Goal: Register for event/course

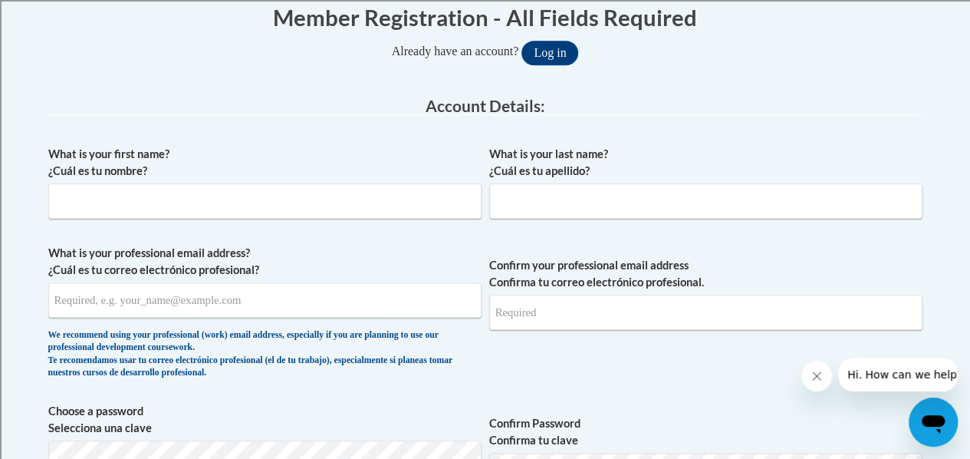
scroll to position [326, 0]
click at [125, 193] on input "What is your first name? ¿Cuál es tu nombre?" at bounding box center [264, 200] width 433 height 35
type input "Kelly"
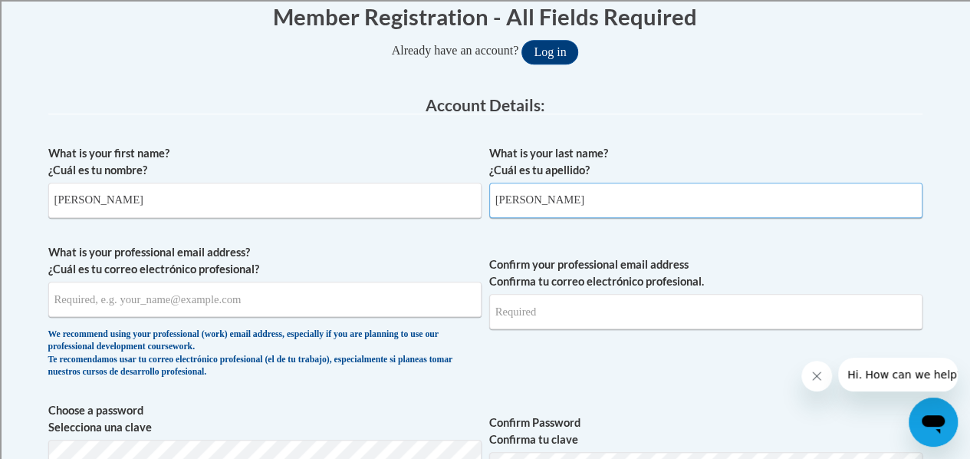
type input "Miller"
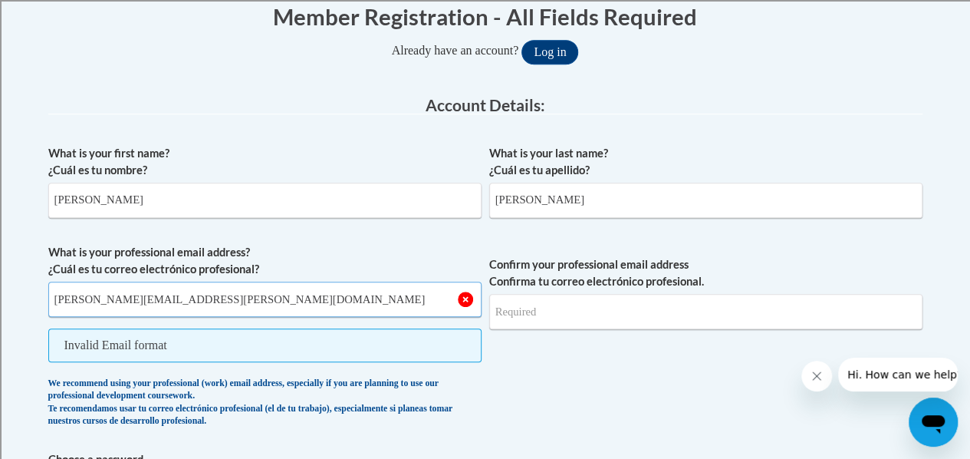
type input "kelly.miller@rusd.org"
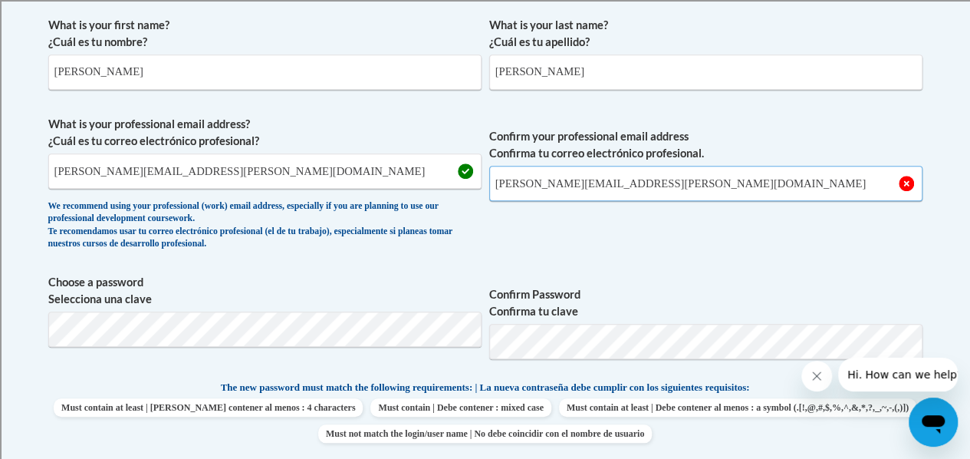
scroll to position [455, 0]
type input "kelly.miller@rusd.org"
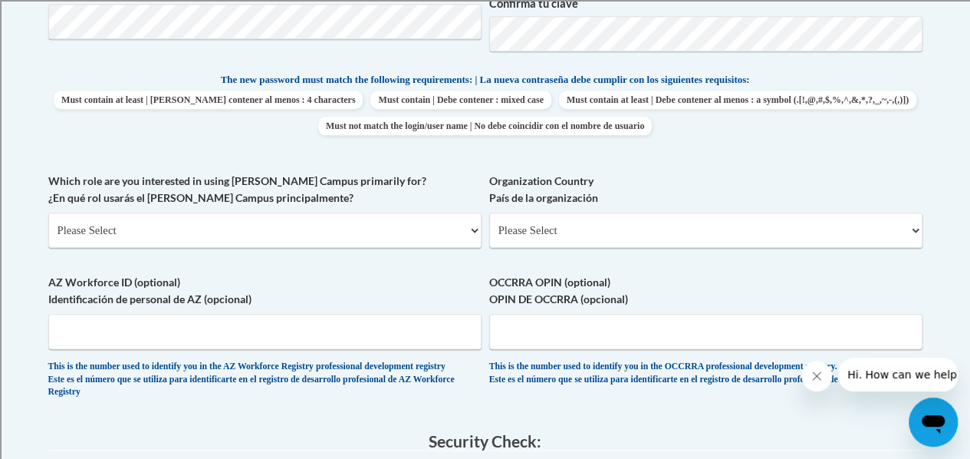
click at [101, 82] on p "The new password must match the following requirements: | La nueva contraseña d…" at bounding box center [485, 80] width 874 height 19
click at [90, 234] on select "Please Select College/University | Colegio/Universidad Community/Nonprofit Part…" at bounding box center [264, 229] width 433 height 35
select select "fbf2d438-af2f-41f8-98f1-81c410e29de3"
click at [48, 212] on select "Please Select College/University | Colegio/Universidad Community/Nonprofit Part…" at bounding box center [264, 229] width 433 height 35
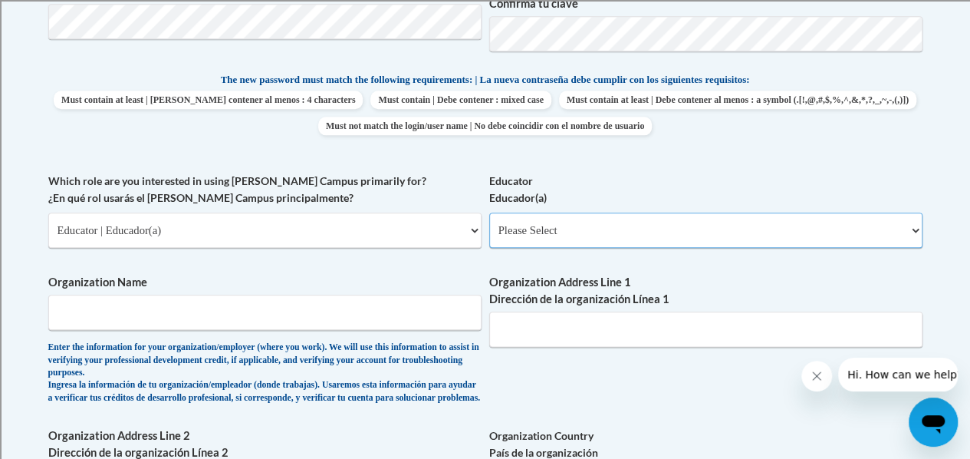
click at [539, 231] on select "Please Select Early Learning/Daycare Teacher/Family Home Care Provider | Maestr…" at bounding box center [705, 229] width 433 height 35
select select "8e40623d-54d0-45cd-9f92-5df65cd3f8cf"
click at [489, 212] on select "Please Select Early Learning/Daycare Teacher/Family Home Care Provider | Maestr…" at bounding box center [705, 229] width 433 height 35
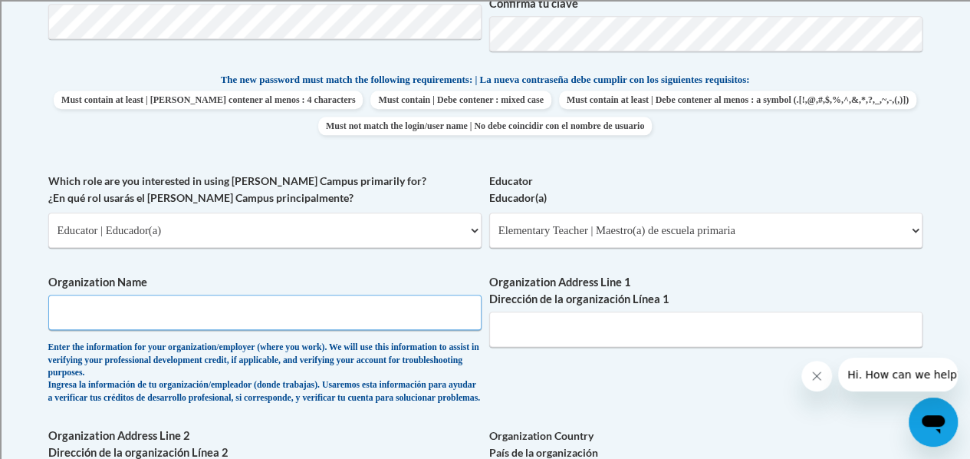
click at [85, 311] on input "Organization Name" at bounding box center [264, 311] width 433 height 35
type input "Racine Unified School District"
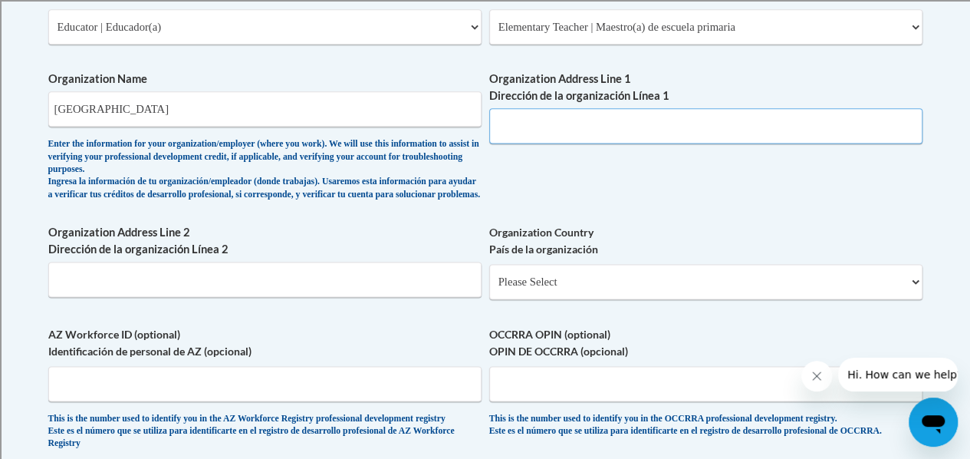
scroll to position [965, 0]
type input "3109 Mt. Pleasant St."
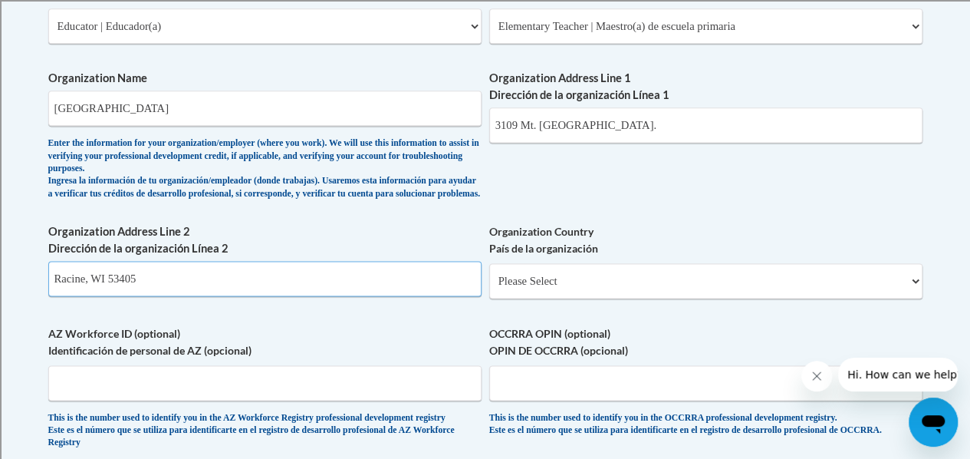
click at [150, 286] on input "Racine, WI 53405" at bounding box center [264, 278] width 433 height 35
type input "Racine, WI 53404"
click at [549, 291] on select "Please Select United States | Estados Unidos Outside of the United States | Fue…" at bounding box center [705, 280] width 433 height 35
select select "ad49bcad-a171-4b2e-b99c-48b446064914"
click at [489, 275] on select "Please Select United States | Estados Unidos Outside of the United States | Fue…" at bounding box center [705, 280] width 433 height 35
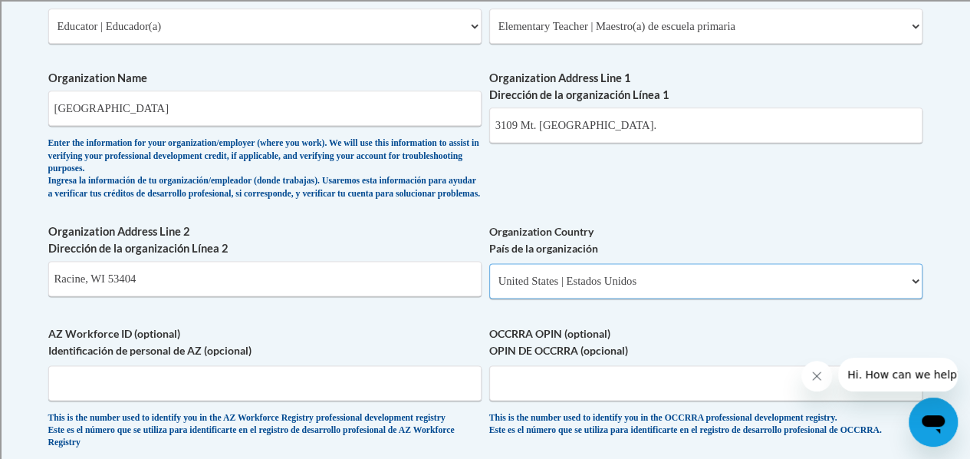
select select
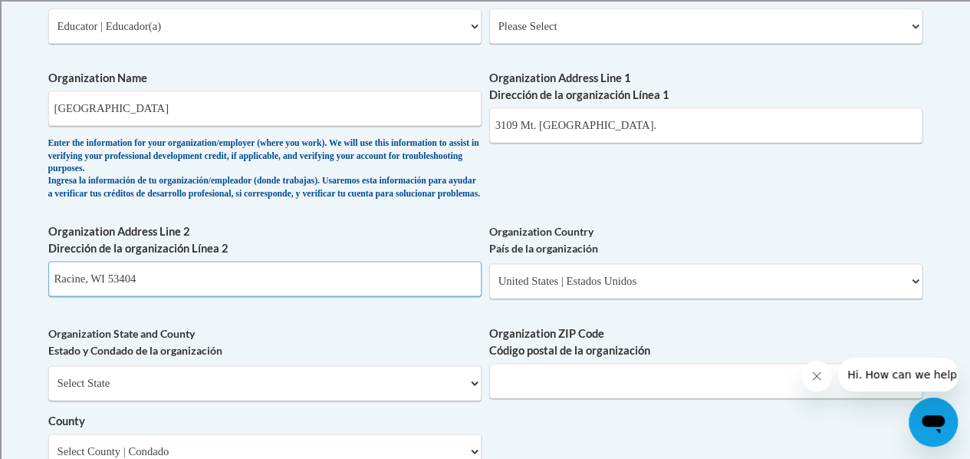
click at [153, 291] on input "Racine, WI 53404" at bounding box center [264, 278] width 433 height 35
type input "R"
click at [102, 389] on select "Select State Alabama Alaska Arizona Arkansas California Colorado Connecticut De…" at bounding box center [264, 382] width 433 height 35
select select "Wisconsin"
click at [48, 377] on select "Select State Alabama Alaska Arizona Arkansas California Colorado Connecticut De…" at bounding box center [264, 382] width 433 height 35
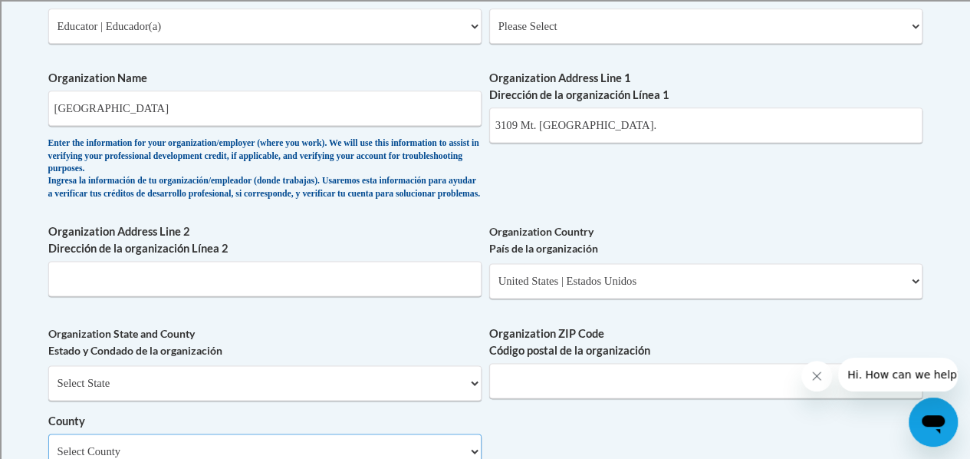
scroll to position [988, 0]
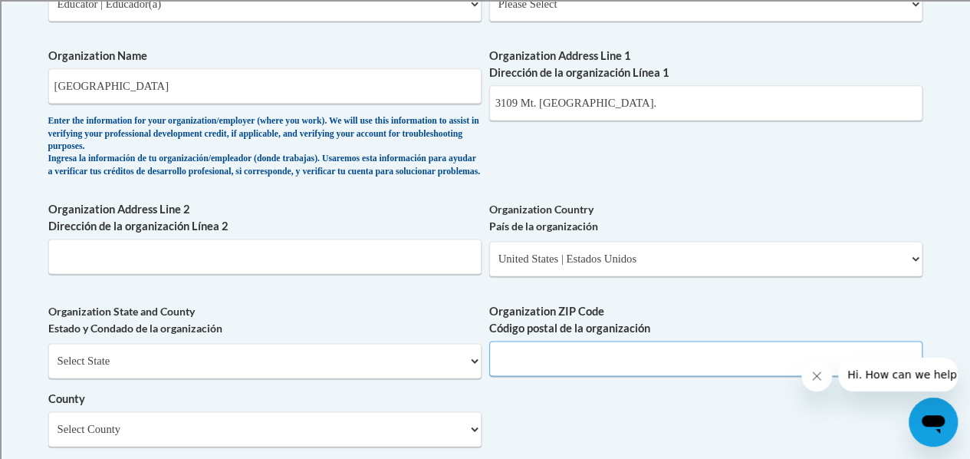
click at [551, 367] on input "Organization ZIP Code Código postal de la organización" at bounding box center [705, 357] width 433 height 35
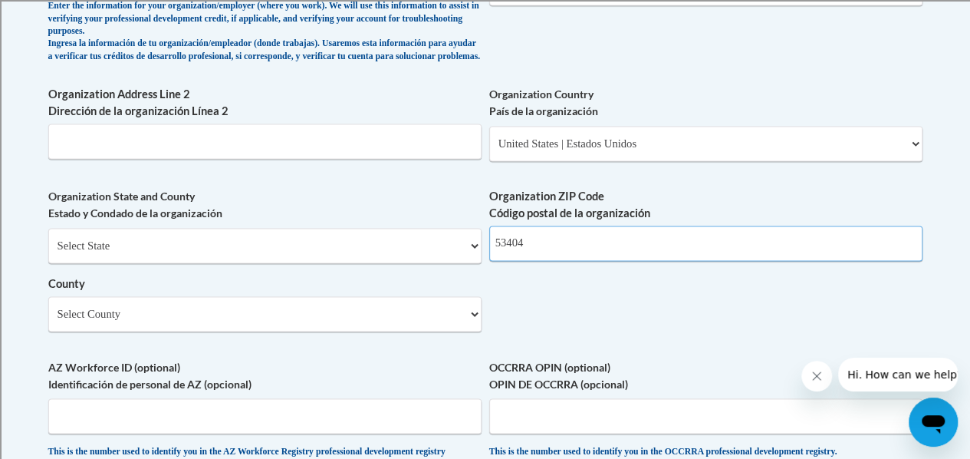
scroll to position [1130, 0]
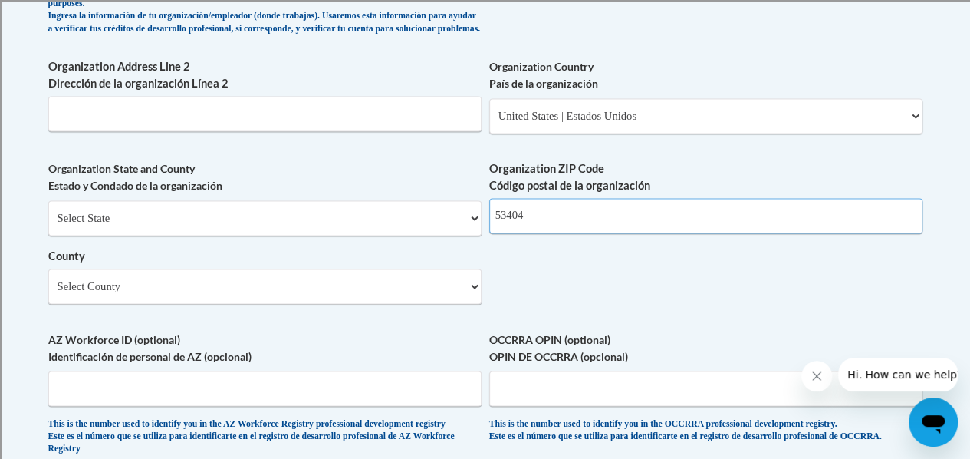
type input "53404"
click at [120, 303] on select "Select County Adams Ashland Barron Bayfield Brown Buffalo Burnett Calumet Chipp…" at bounding box center [264, 285] width 433 height 35
select select "Racine"
click at [48, 280] on select "Select County Adams Ashland Barron Bayfield Brown Buffalo Burnett Calumet Chipp…" at bounding box center [264, 285] width 433 height 35
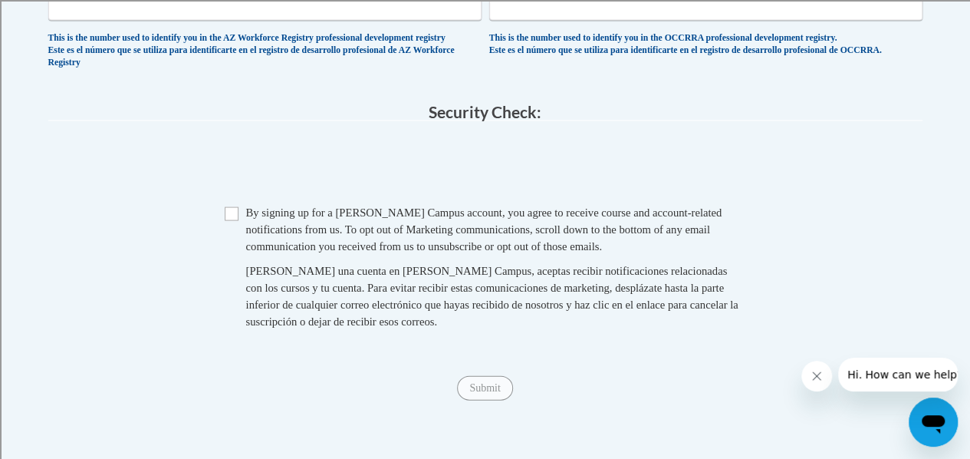
scroll to position [1518, 0]
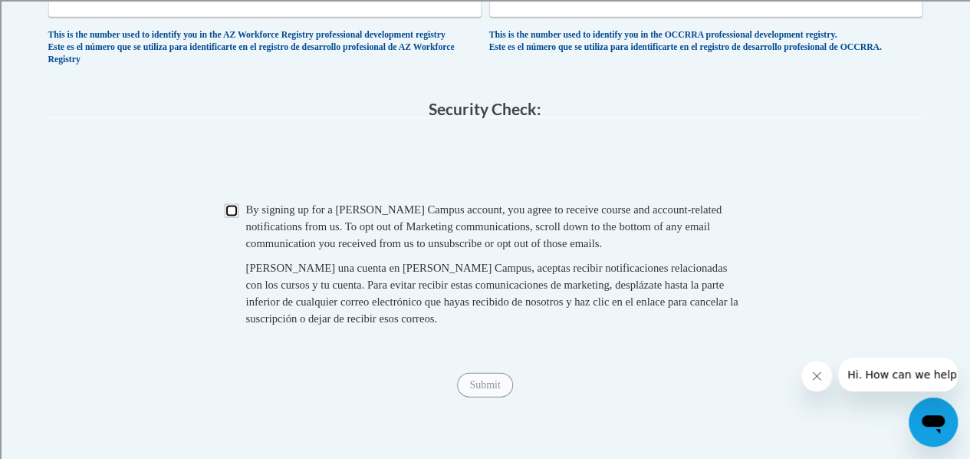
click at [232, 218] on input "Checkbox" at bounding box center [232, 211] width 14 height 14
checkbox input "true"
click at [488, 397] on input "Submit" at bounding box center [484, 385] width 55 height 25
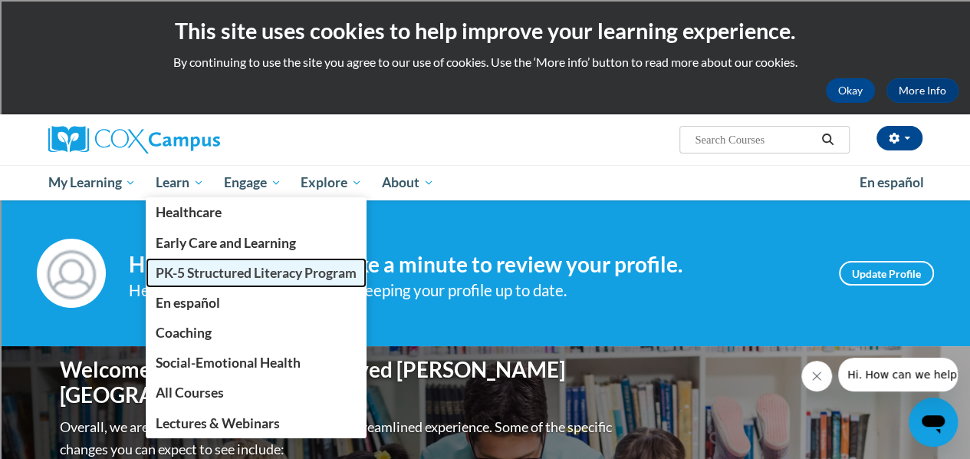
click at [248, 279] on span "PK-5 Structured Literacy Program" at bounding box center [256, 273] width 201 height 16
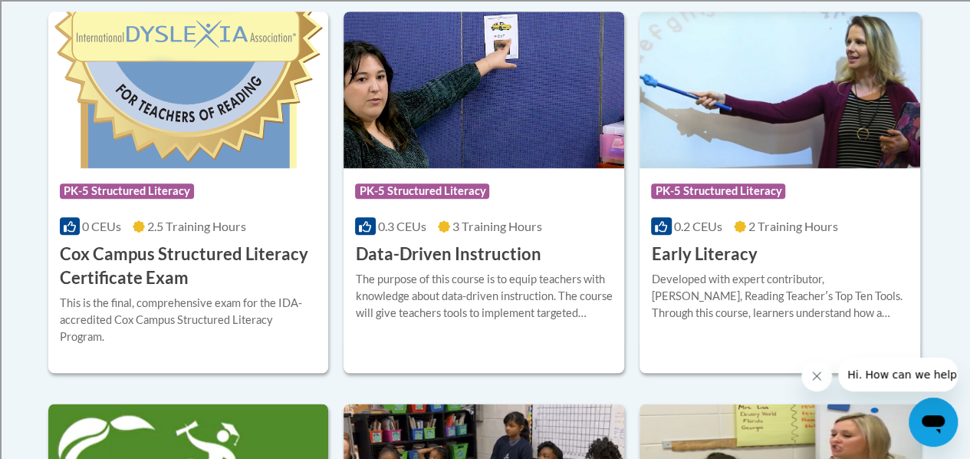
scroll to position [689, 0]
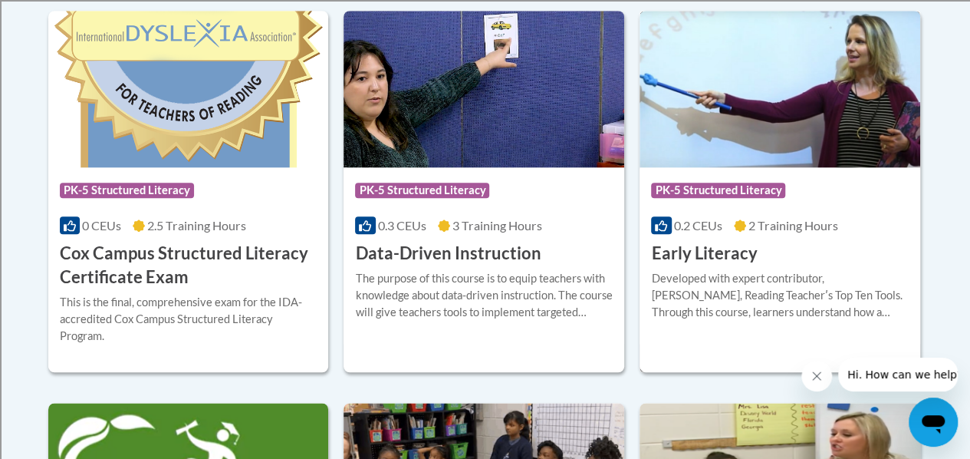
click at [731, 255] on h3 "Early Literacy" at bounding box center [704, 254] width 106 height 24
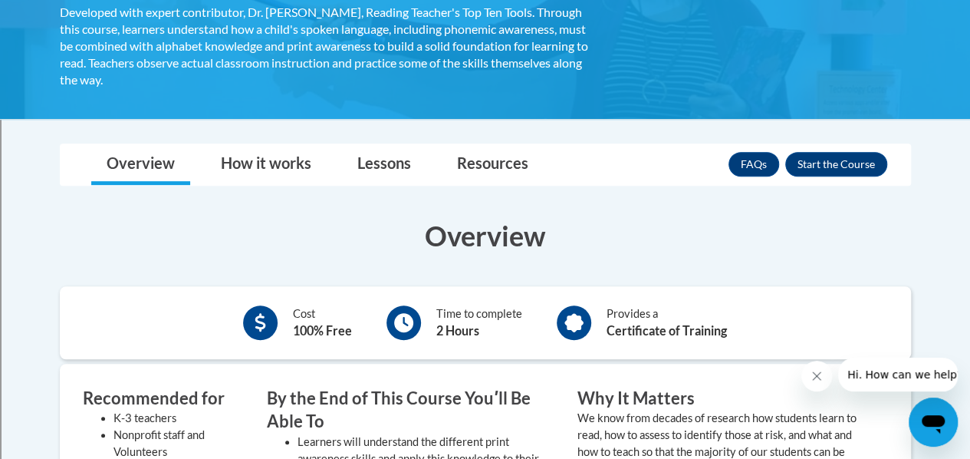
scroll to position [314, 0]
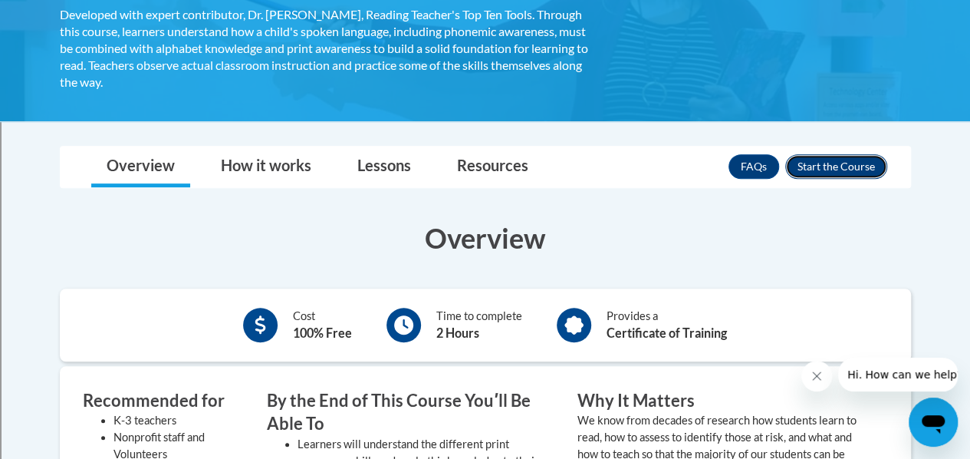
click at [824, 164] on button "Enroll" at bounding box center [836, 166] width 102 height 25
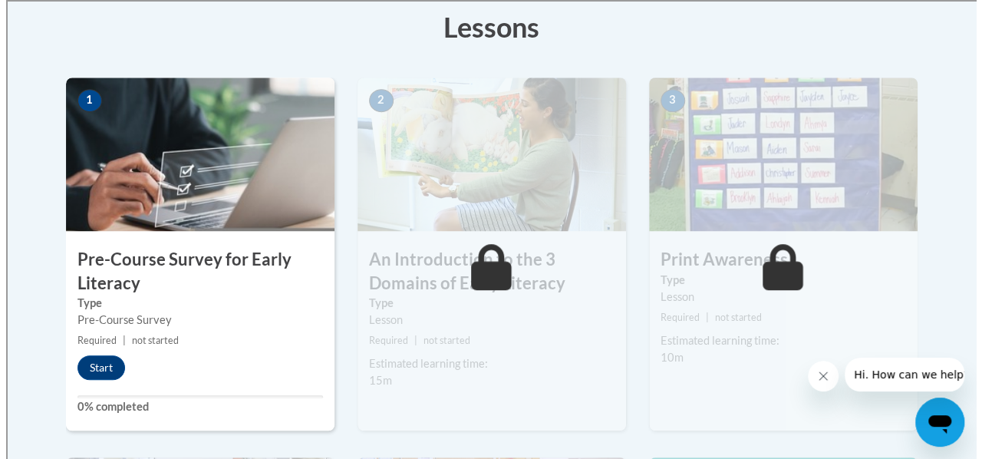
scroll to position [451, 0]
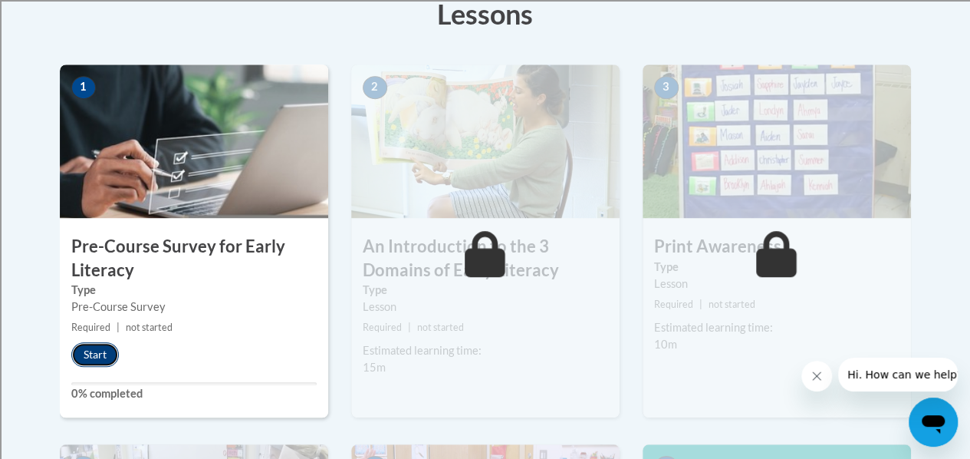
click at [94, 354] on button "Start" at bounding box center [95, 354] width 48 height 25
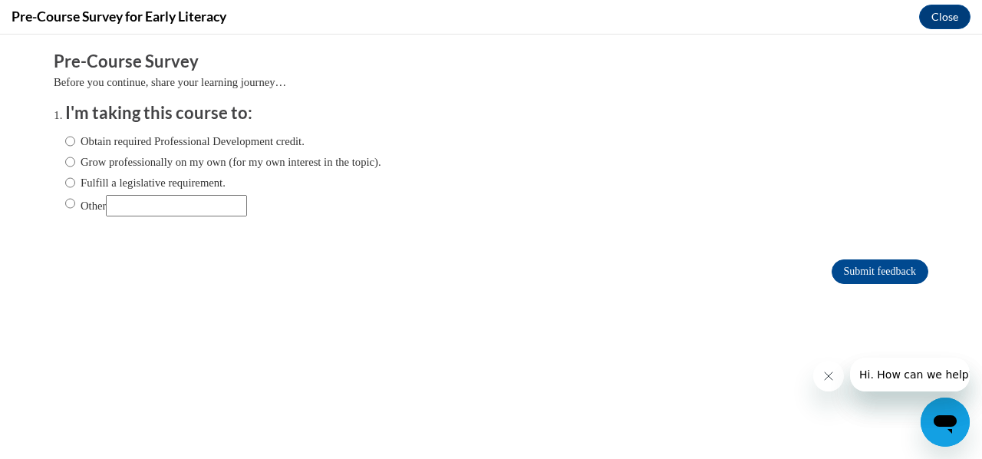
scroll to position [0, 0]
click at [65, 205] on input "Other" at bounding box center [70, 203] width 10 height 17
radio input "true"
click at [141, 205] on input "Other" at bounding box center [176, 205] width 141 height 21
type input "D"
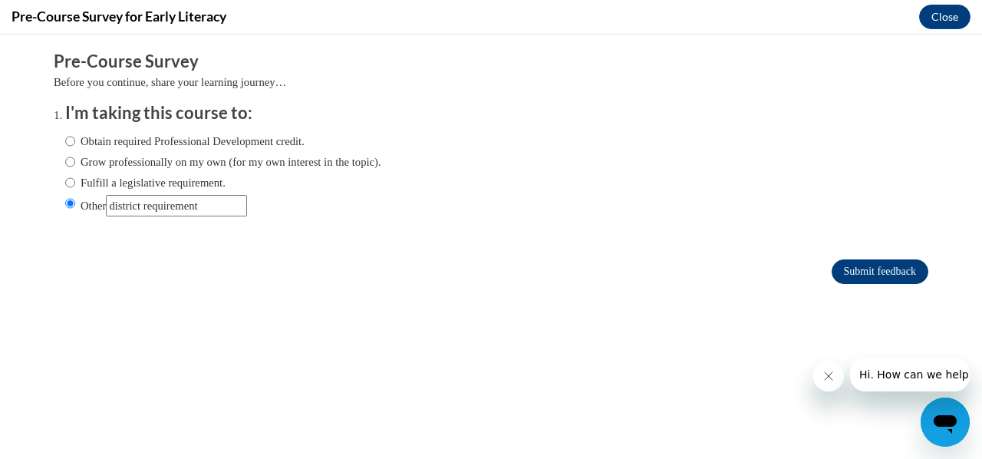
type input "district requirement"
click at [861, 276] on input "Submit feedback" at bounding box center [879, 271] width 97 height 25
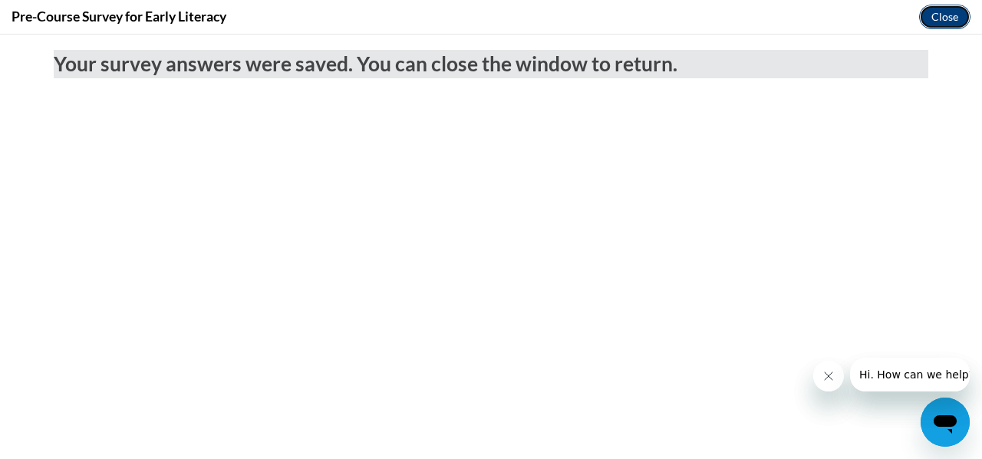
click at [946, 22] on button "Close" at bounding box center [944, 17] width 51 height 25
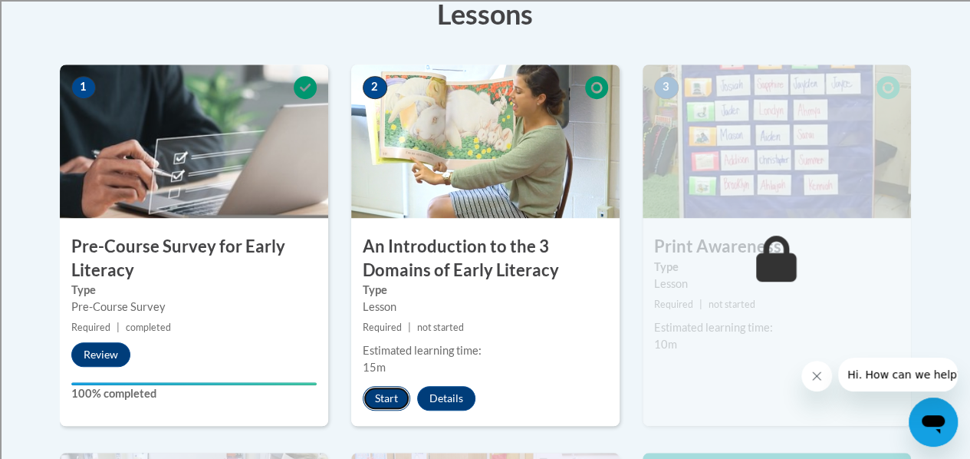
click at [386, 395] on button "Start" at bounding box center [387, 398] width 48 height 25
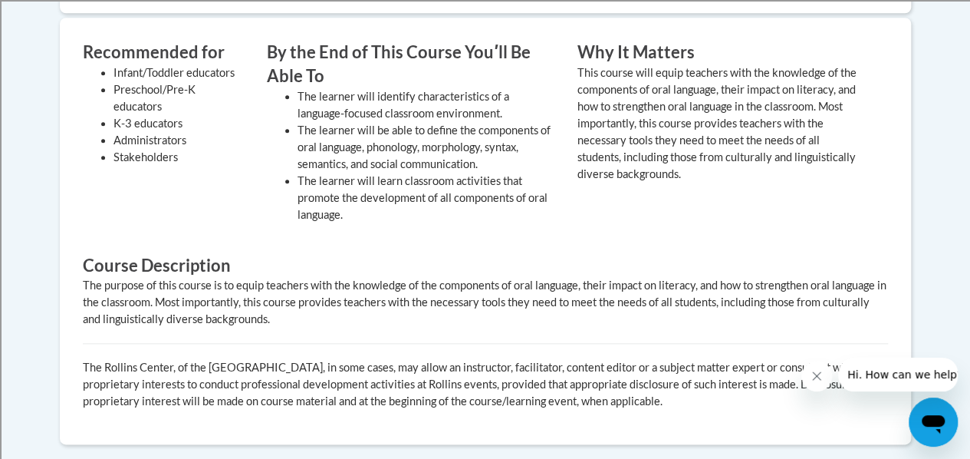
scroll to position [686, 0]
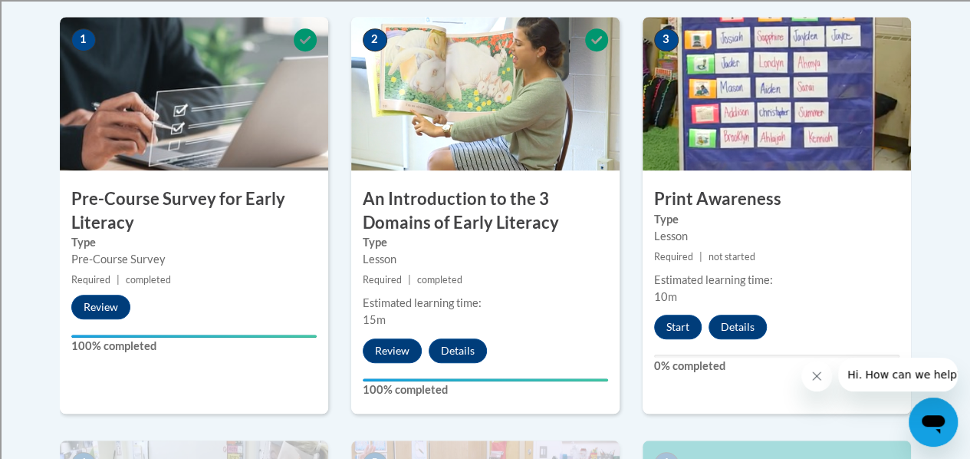
scroll to position [498, 0]
